Goal: Information Seeking & Learning: Obtain resource

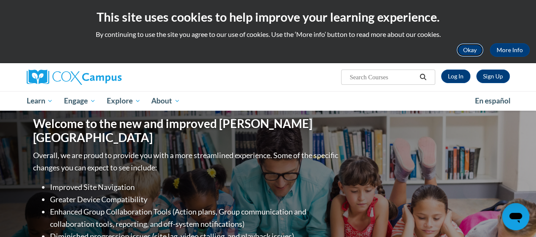
click at [466, 46] on button "Okay" at bounding box center [470, 50] width 27 height 14
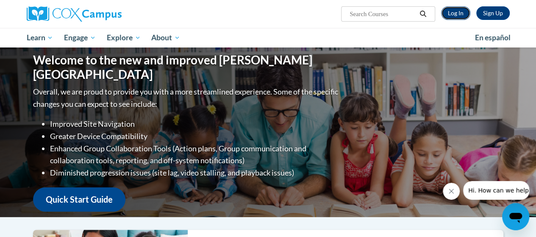
click at [456, 14] on link "Log In" at bounding box center [455, 13] width 29 height 14
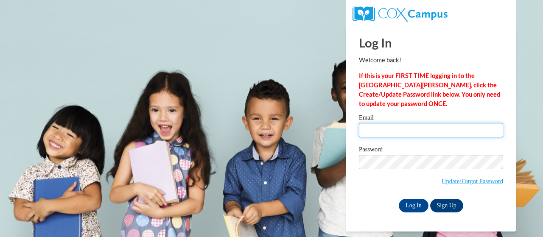
click at [396, 123] on input "Email" at bounding box center [431, 130] width 144 height 14
type input "[EMAIL_ADDRESS][DOMAIN_NAME]"
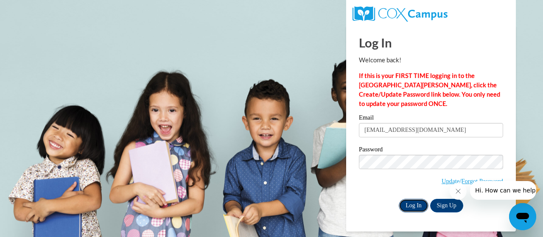
click at [415, 206] on input "Log In" at bounding box center [414, 206] width 30 height 14
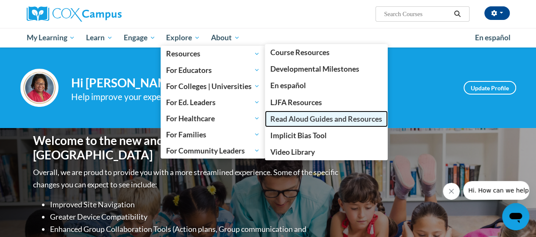
click at [306, 114] on span "Read Aloud Guides and Resources" at bounding box center [327, 118] width 112 height 9
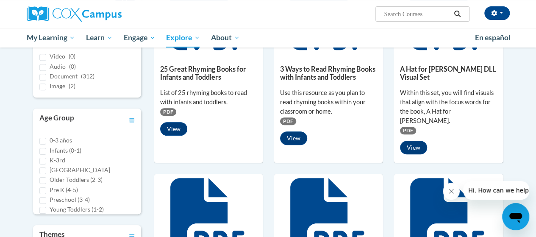
scroll to position [7, 0]
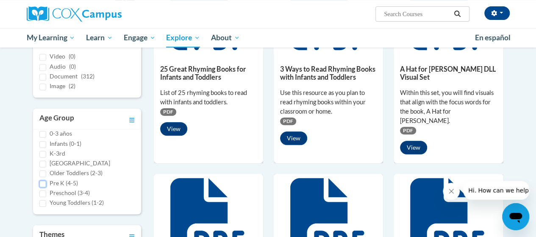
click at [44, 182] on input "Pre K (4-5)" at bounding box center [42, 184] width 7 height 7
checkbox input "true"
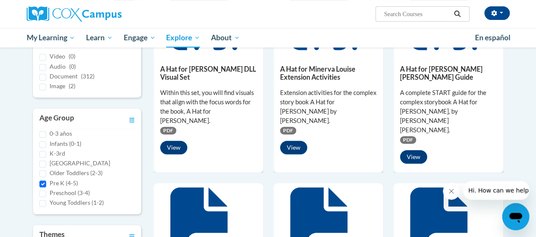
click at [47, 76] on div "Document (312)" at bounding box center [86, 76] width 95 height 9
click at [42, 76] on input "Document (312)" at bounding box center [42, 77] width 7 height 7
checkbox input "true"
click at [42, 193] on input "Preschool (3-4)" at bounding box center [42, 193] width 7 height 7
checkbox input "true"
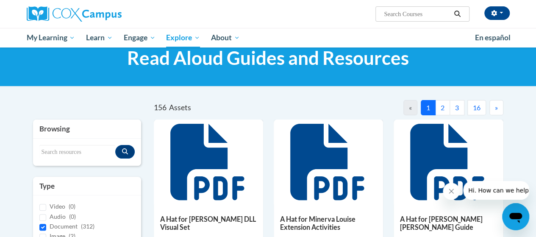
scroll to position [31, 0]
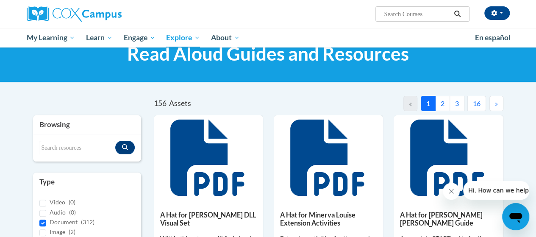
click at [443, 104] on button "2" at bounding box center [442, 103] width 15 height 15
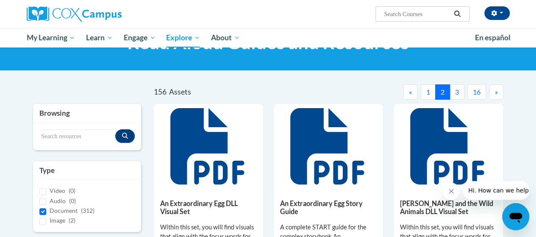
scroll to position [66, 0]
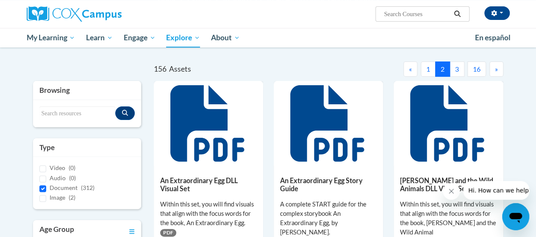
click at [457, 73] on button "3" at bounding box center [457, 68] width 15 height 15
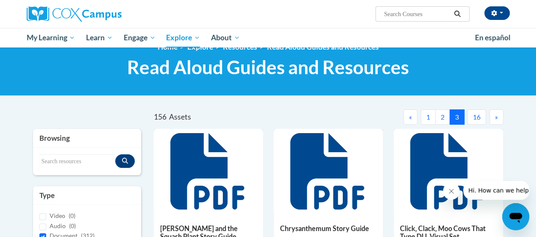
scroll to position [0, 0]
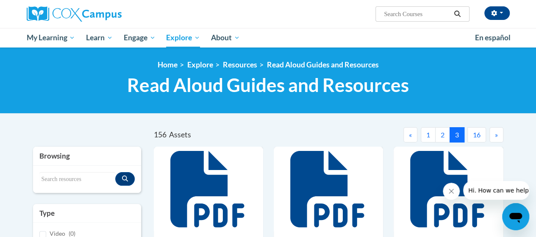
click at [477, 131] on button "16" at bounding box center [477, 134] width 19 height 15
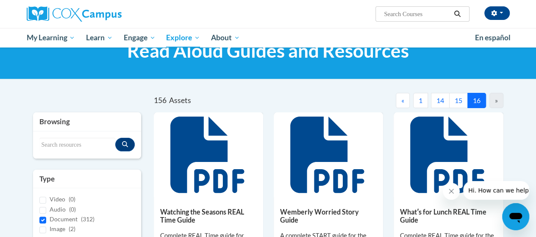
scroll to position [34, 0]
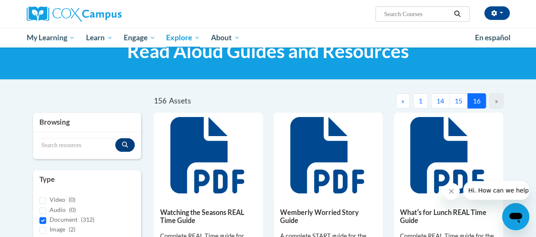
click at [459, 100] on button "15" at bounding box center [458, 100] width 19 height 15
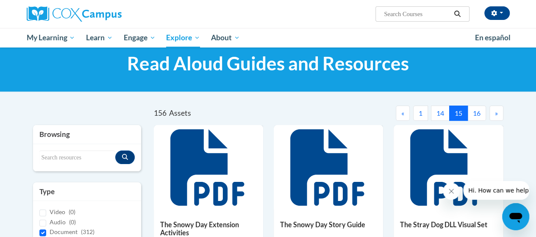
scroll to position [21, 0]
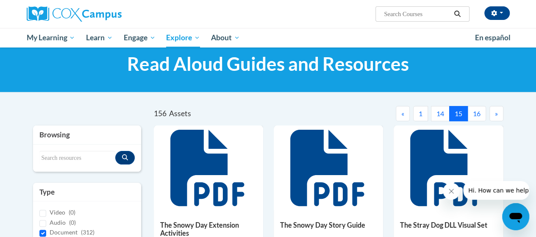
click at [440, 119] on button "14" at bounding box center [440, 113] width 19 height 15
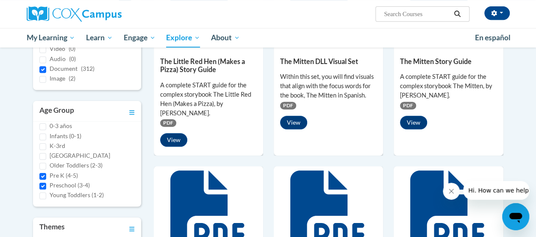
scroll to position [0, 0]
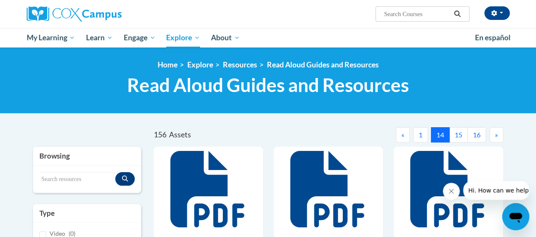
click at [403, 134] on span "«" at bounding box center [403, 135] width 3 height 8
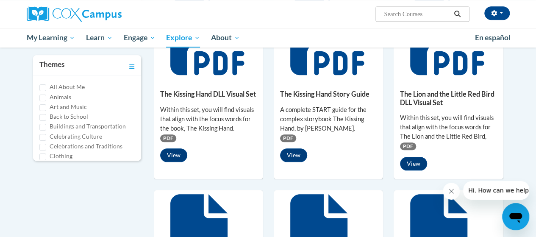
scroll to position [349, 0]
